Goal: Register for event/course

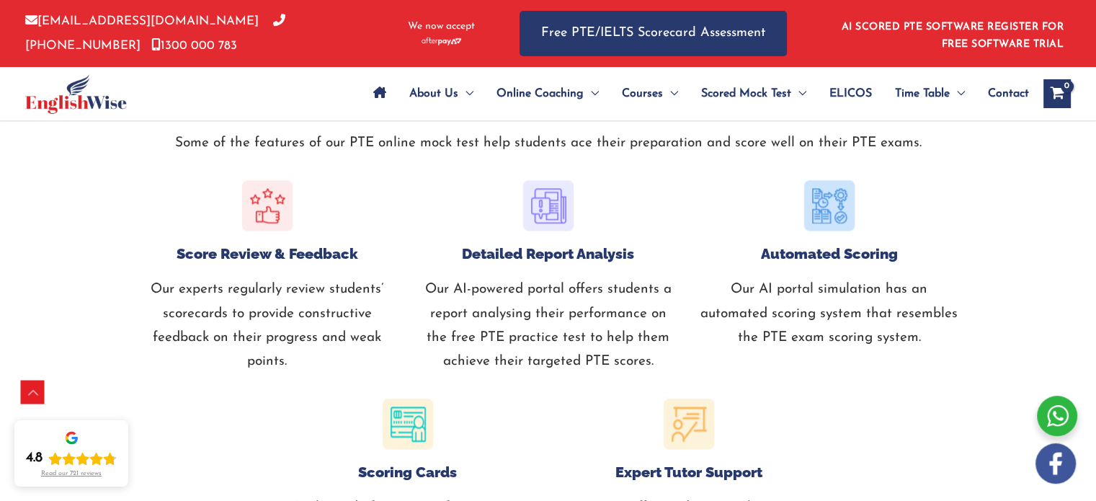
scroll to position [1585, 0]
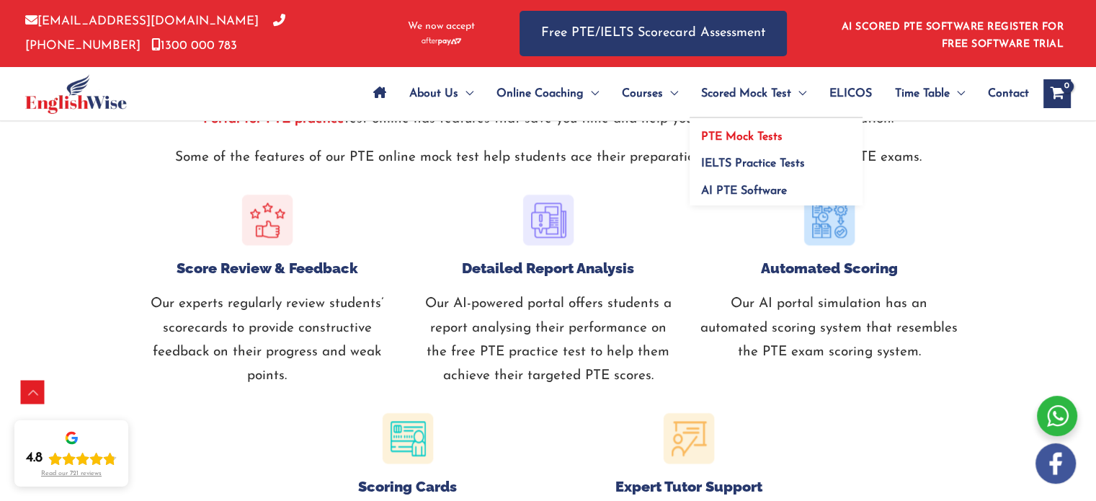
click at [770, 137] on span "PTE Mock Tests" at bounding box center [741, 137] width 81 height 12
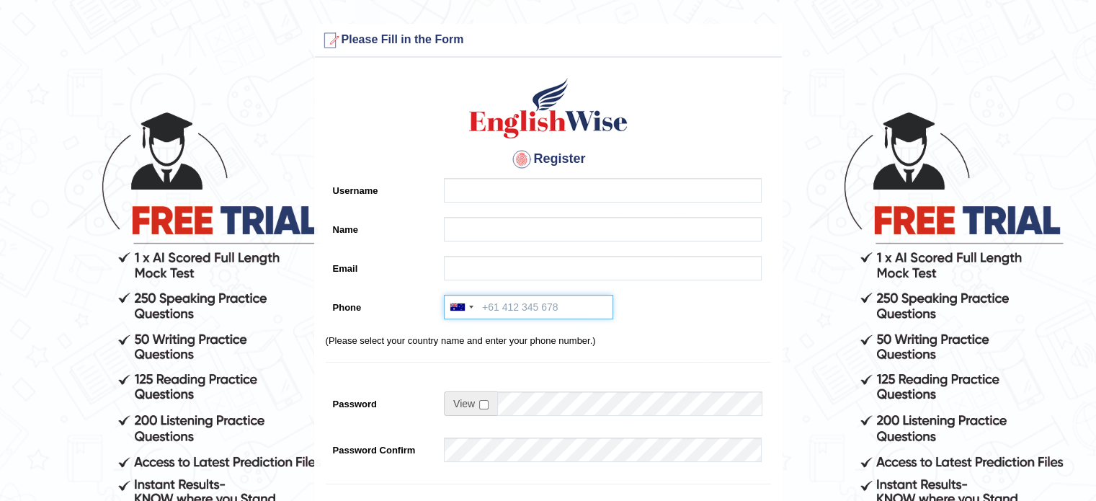
click at [510, 313] on input "Phone" at bounding box center [528, 307] width 169 height 24
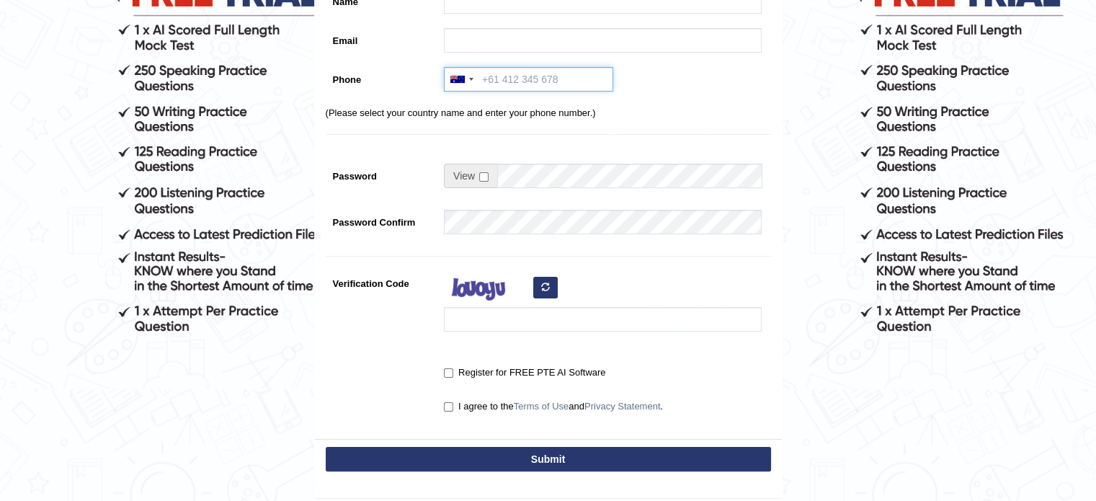
scroll to position [342, 0]
